Goal: Transaction & Acquisition: Purchase product/service

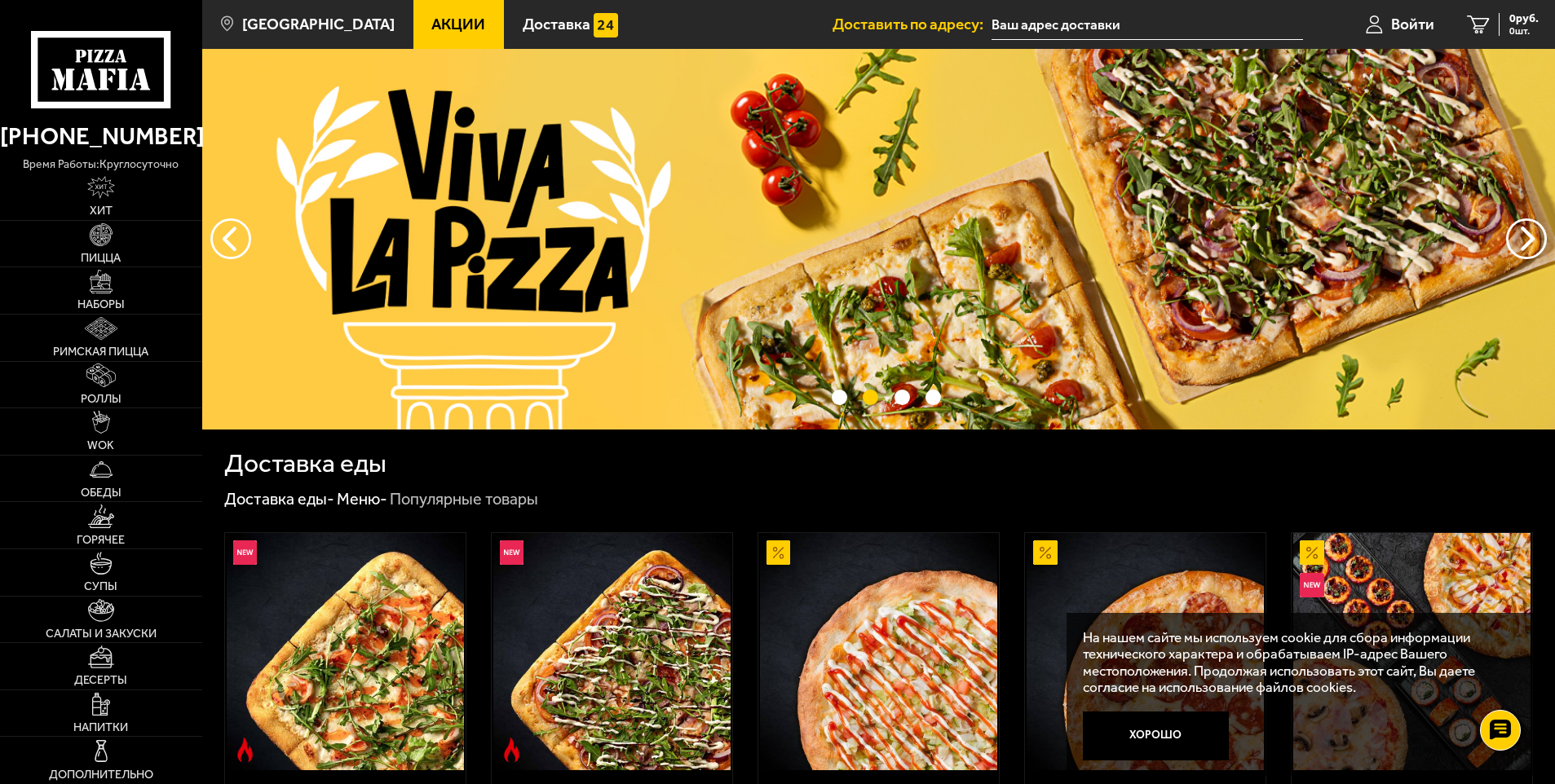
scroll to position [407, 0]
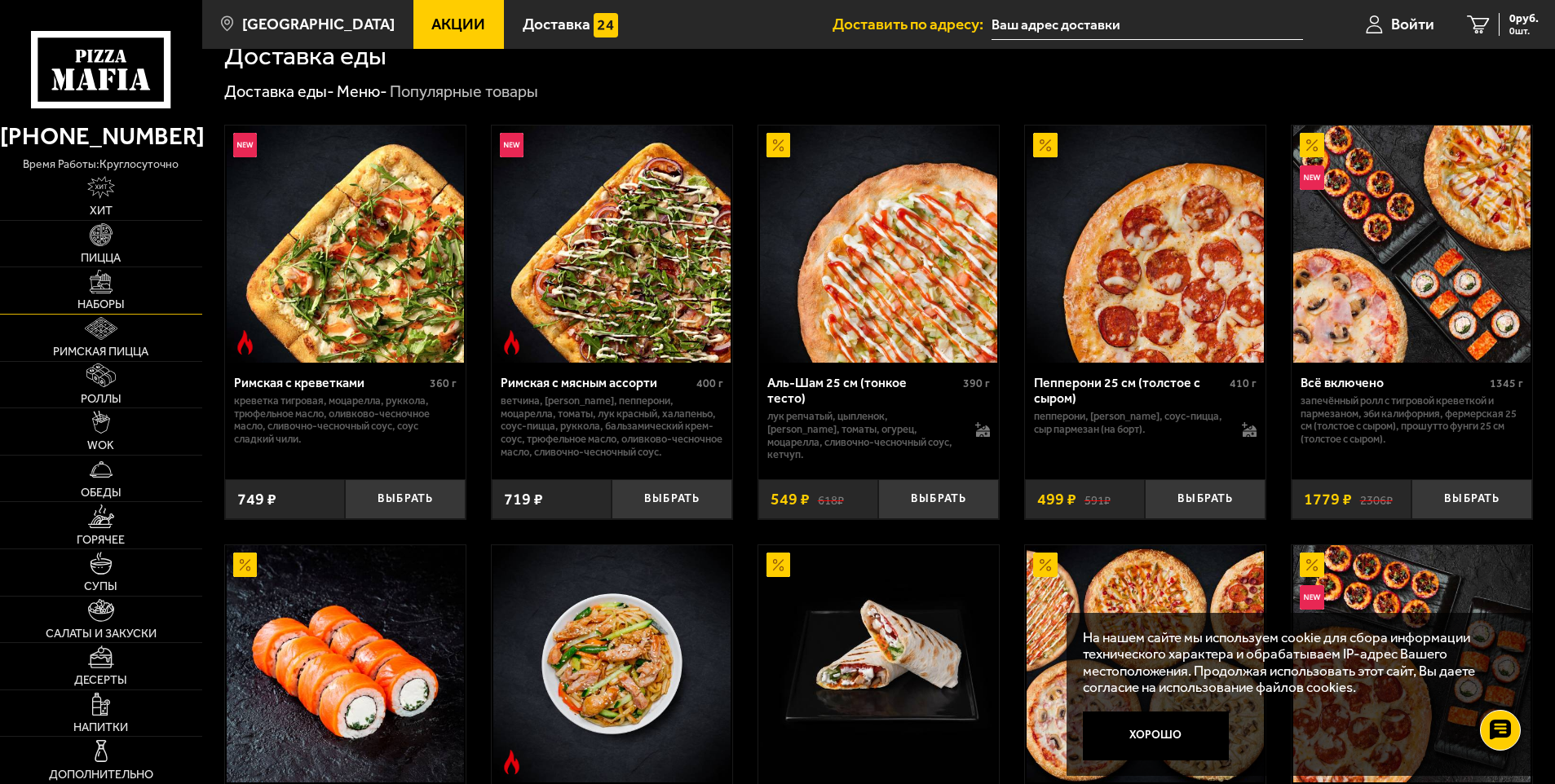
click at [93, 296] on link "Наборы" at bounding box center [100, 291] width 202 height 47
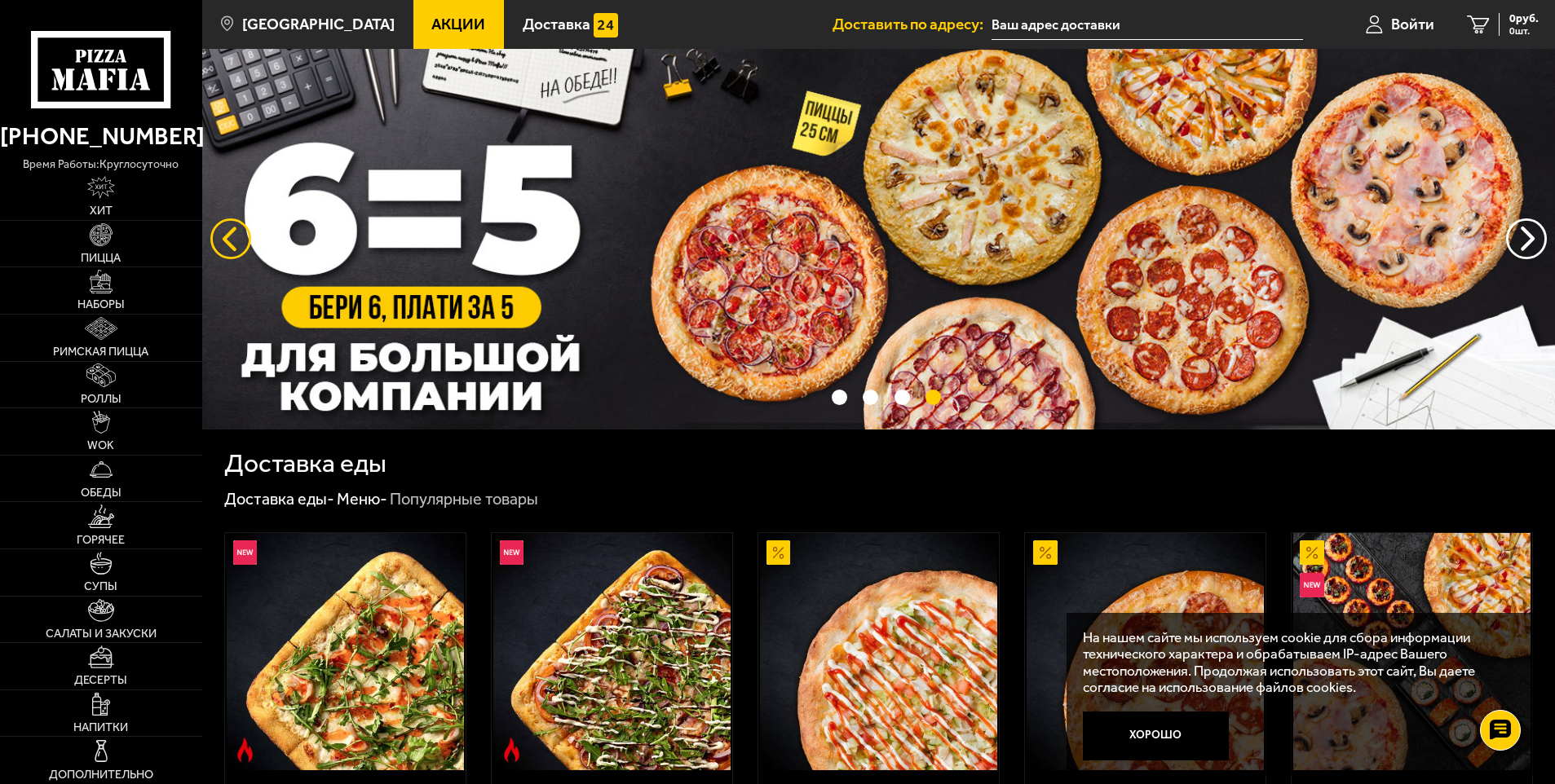
click at [219, 237] on button "следующий" at bounding box center [230, 239] width 40 height 40
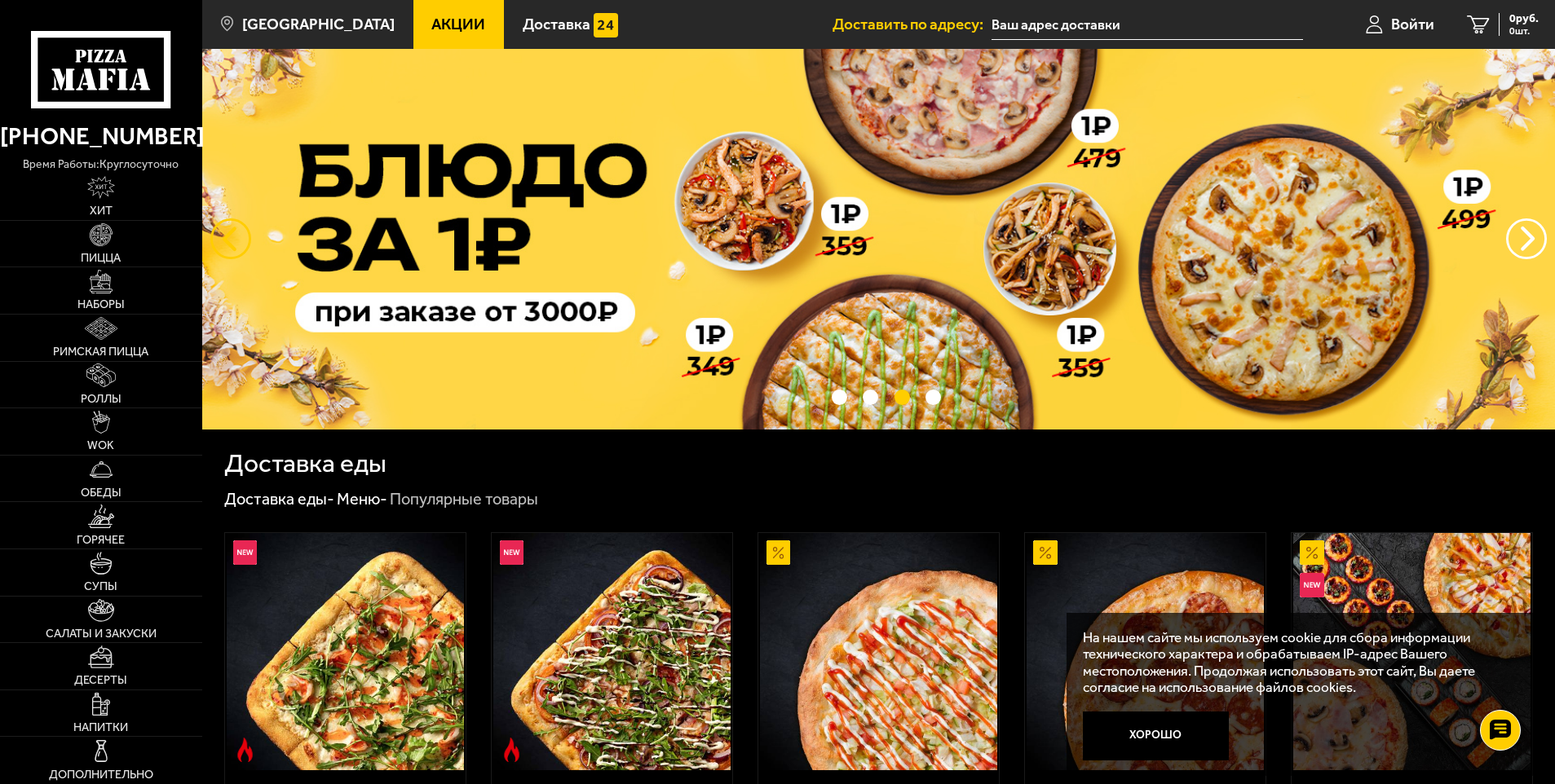
click at [219, 237] on button "следующий" at bounding box center [230, 239] width 40 height 40
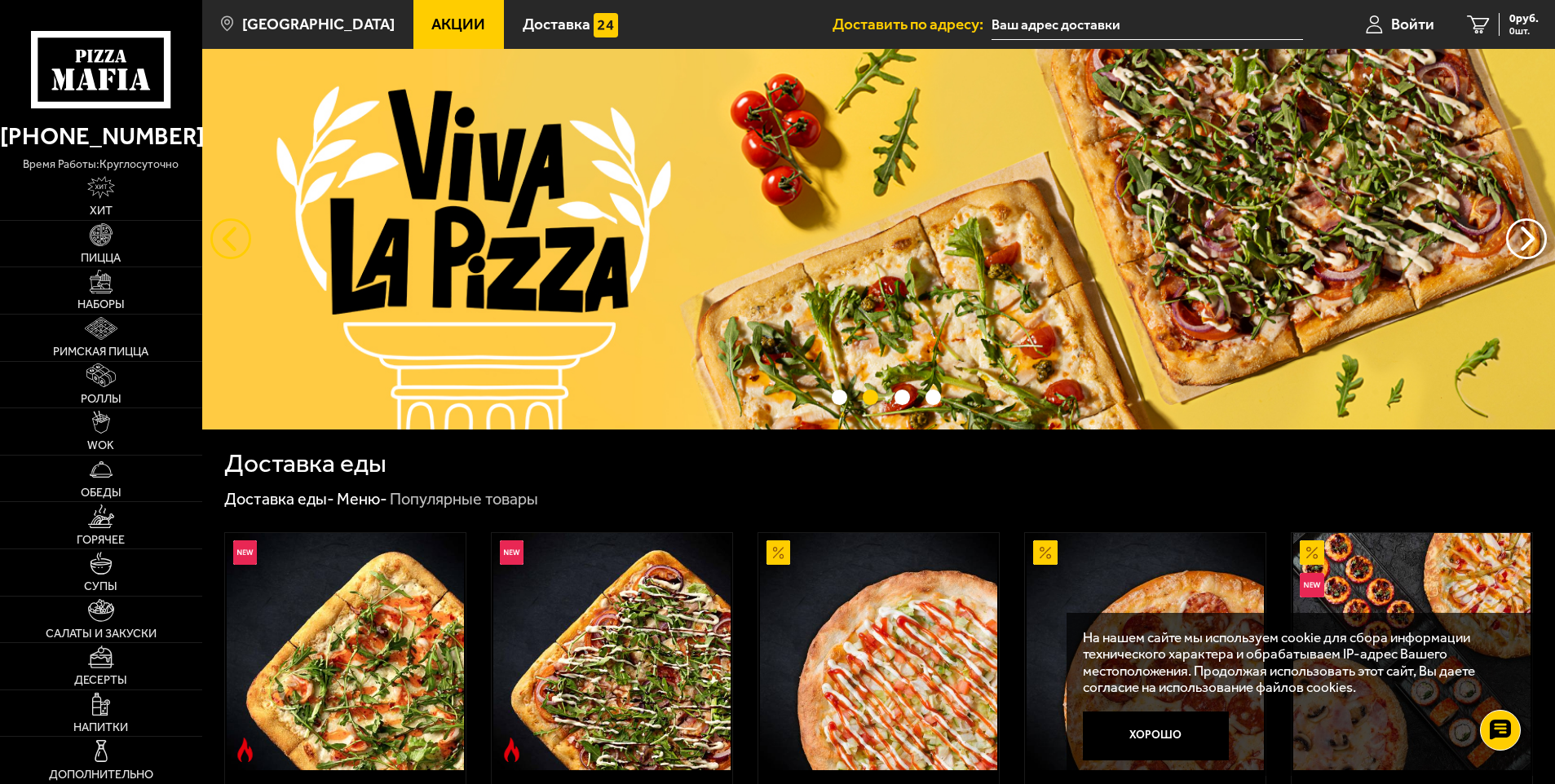
click at [219, 237] on button "следующий" at bounding box center [230, 239] width 40 height 40
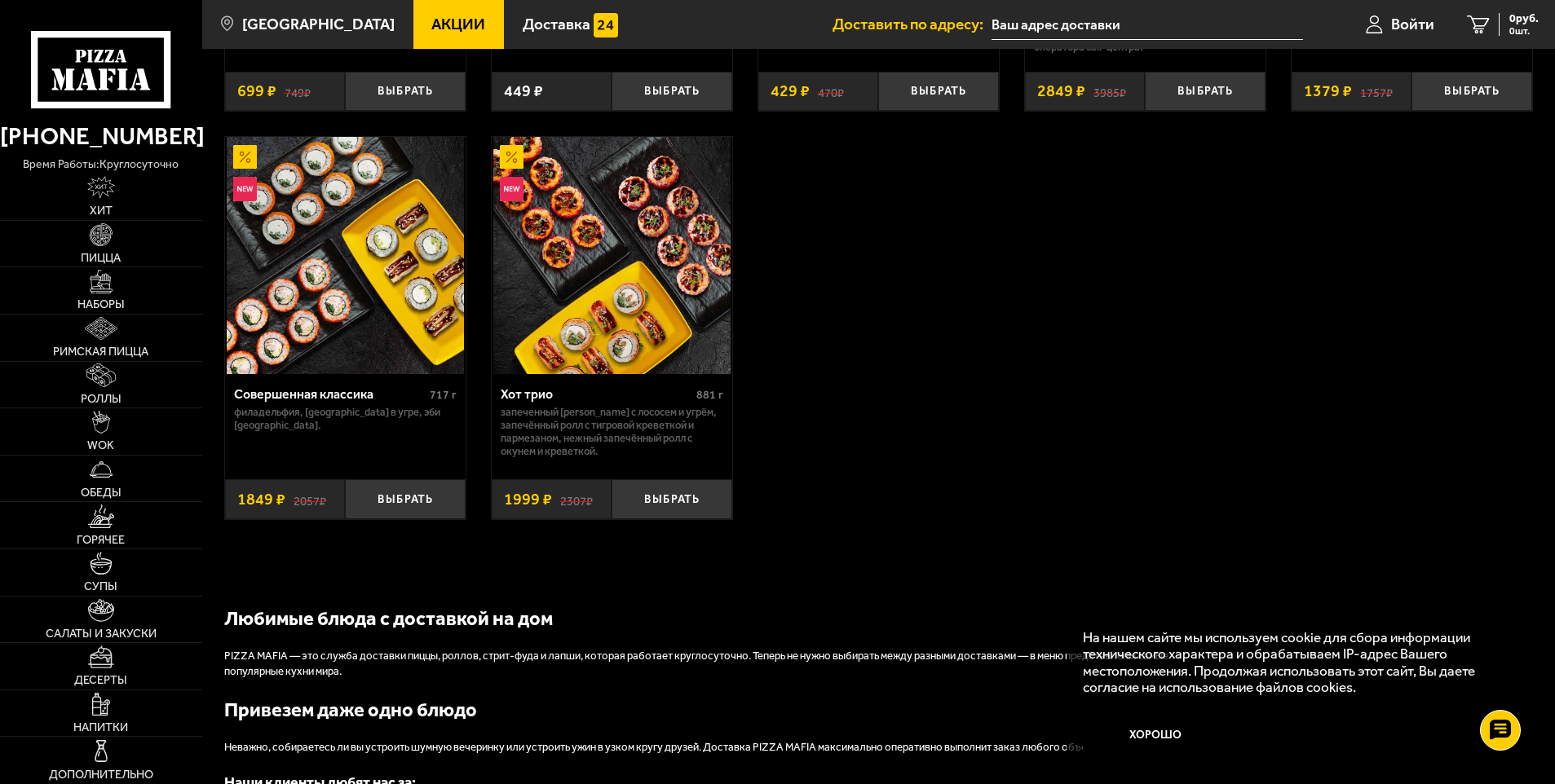
scroll to position [1386, 0]
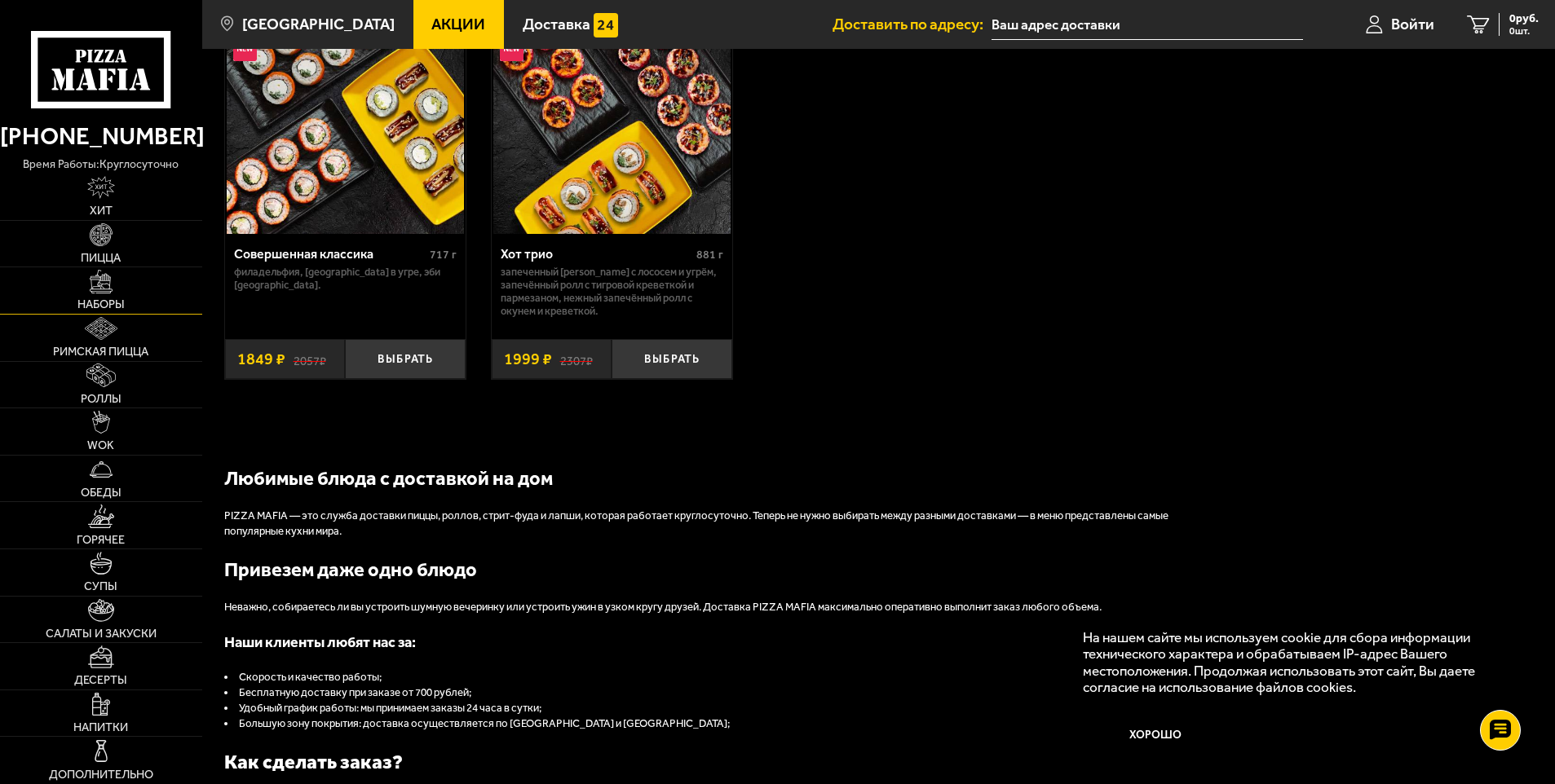
click at [96, 303] on span "Наборы" at bounding box center [100, 305] width 48 height 12
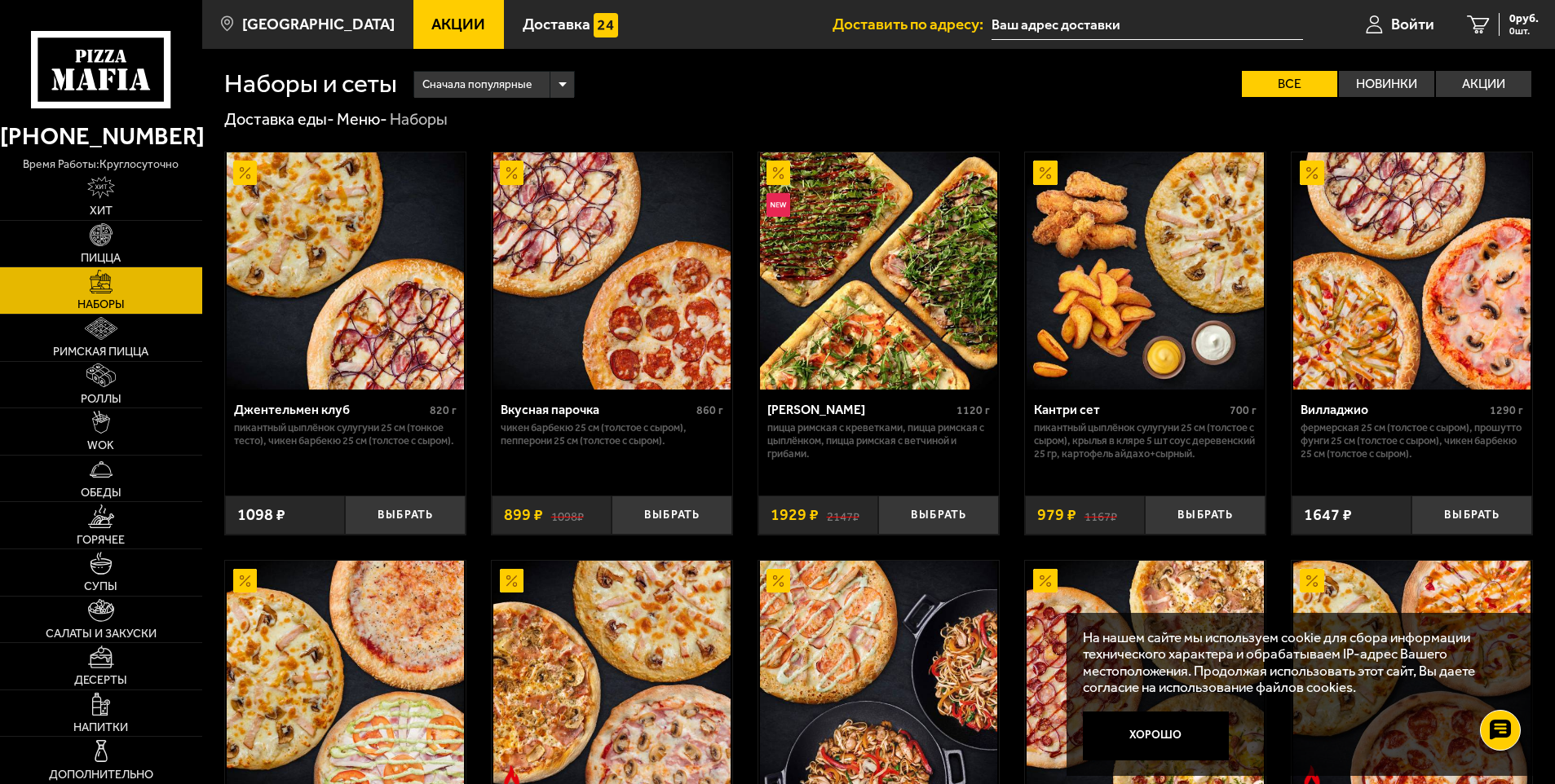
click at [537, 81] on div "Сначала популярные" at bounding box center [494, 84] width 161 height 26
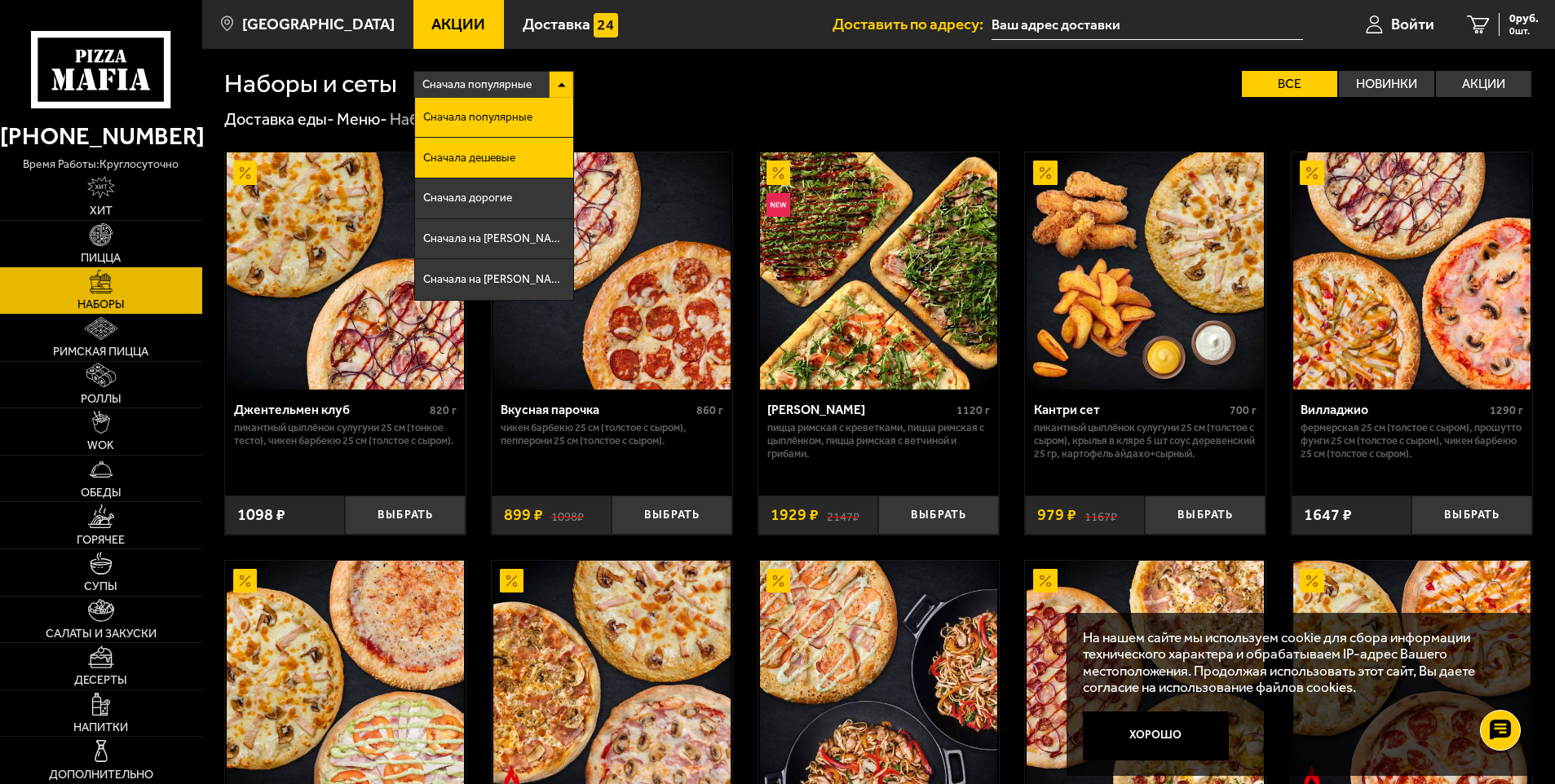
click at [478, 163] on span "Сначала дешевые" at bounding box center [469, 158] width 92 height 12
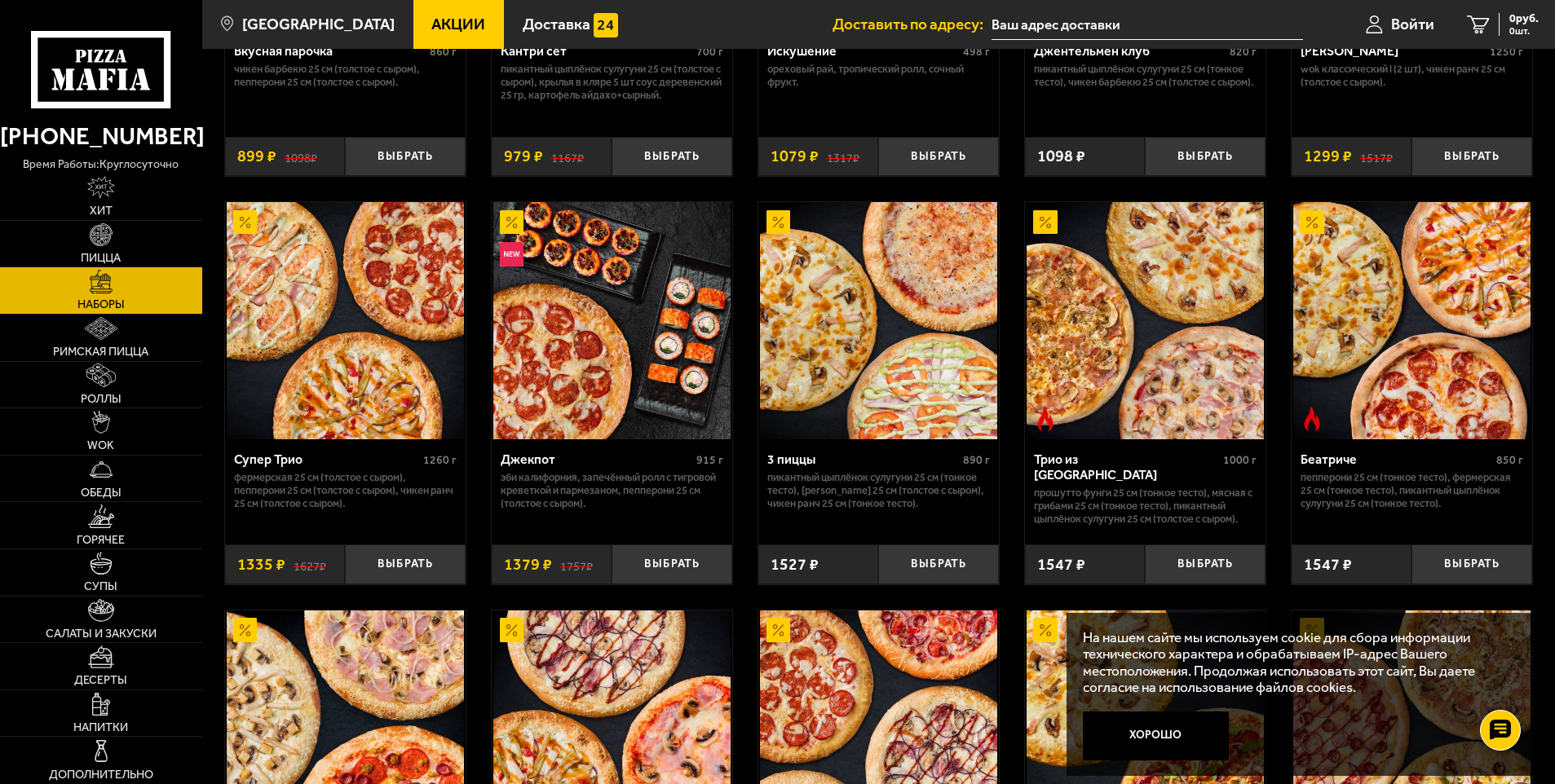
scroll to position [327, 0]
